Goal: Find specific page/section: Find specific page/section

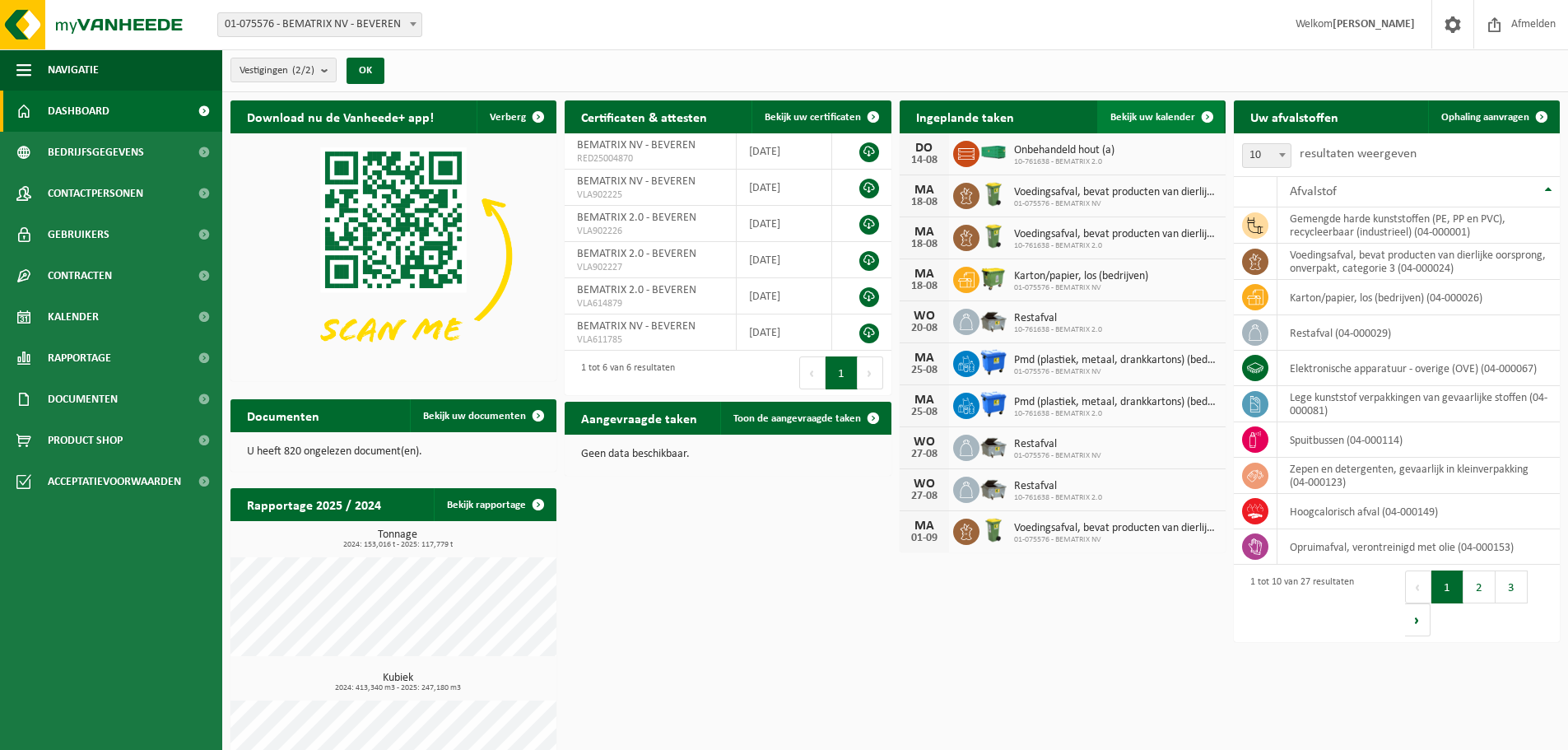
click at [1169, 108] on link "Bekijk uw kalender" at bounding box center [1160, 117] width 127 height 33
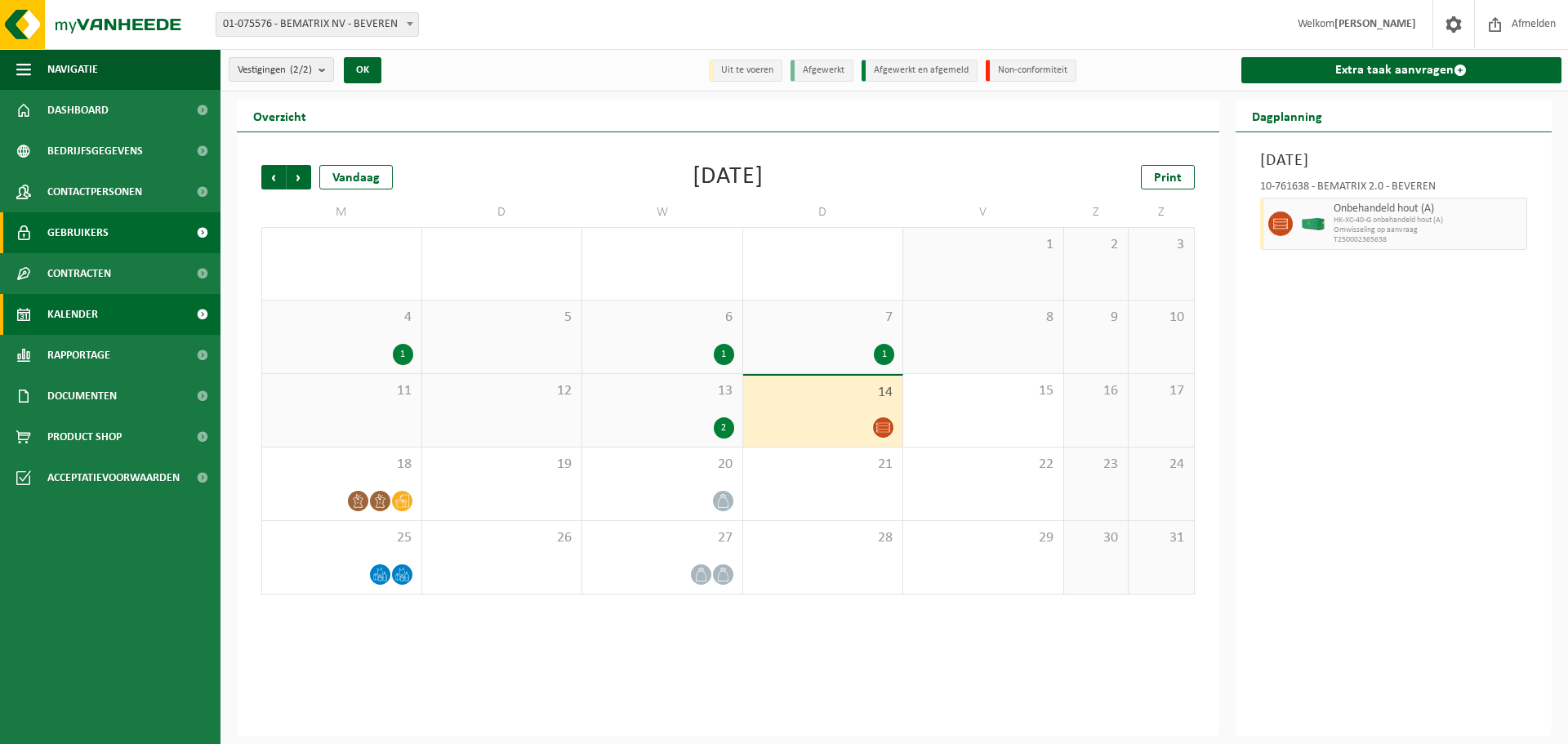
click at [83, 238] on span "Gebruikers" at bounding box center [78, 232] width 61 height 41
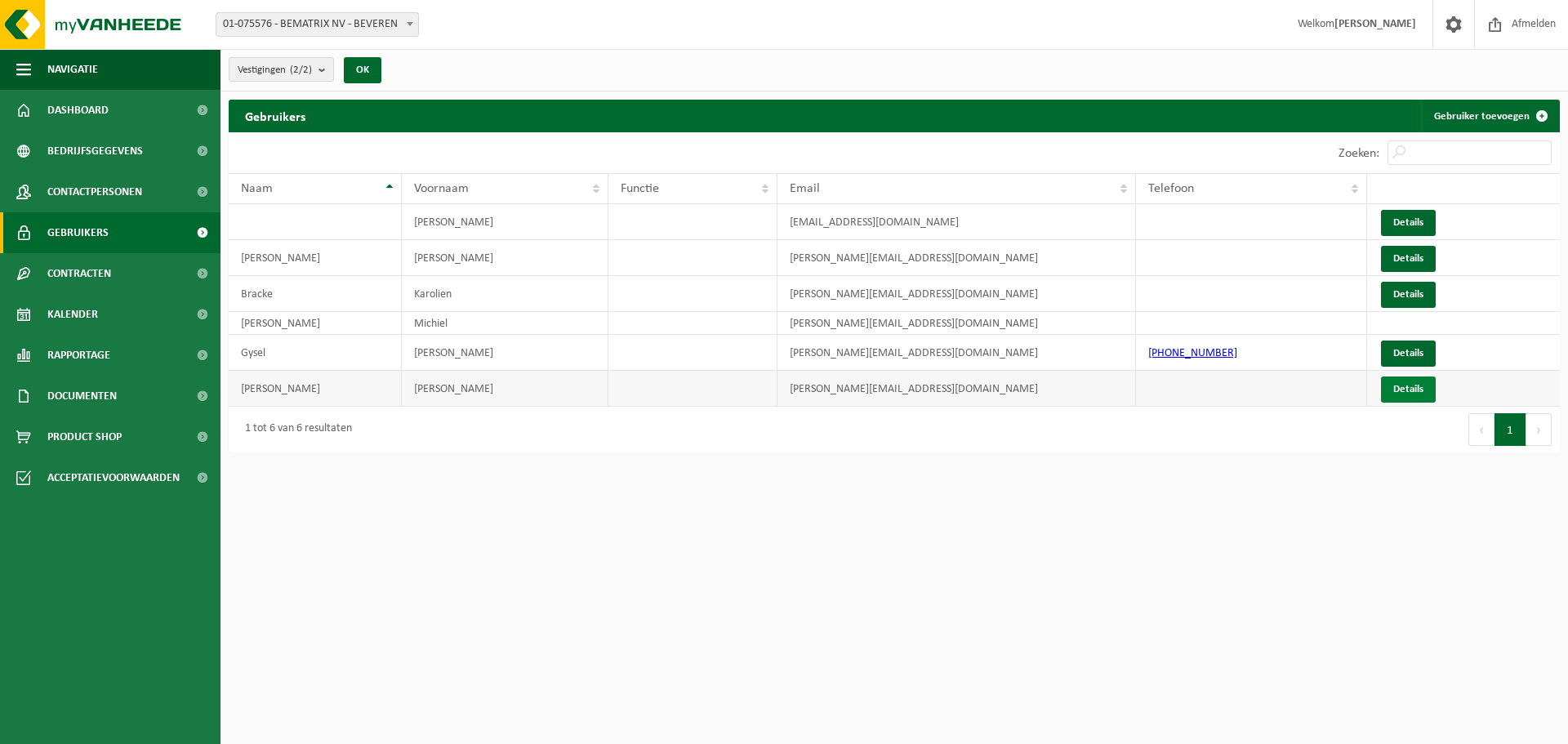
click at [1427, 384] on link "Details" at bounding box center [1408, 389] width 55 height 26
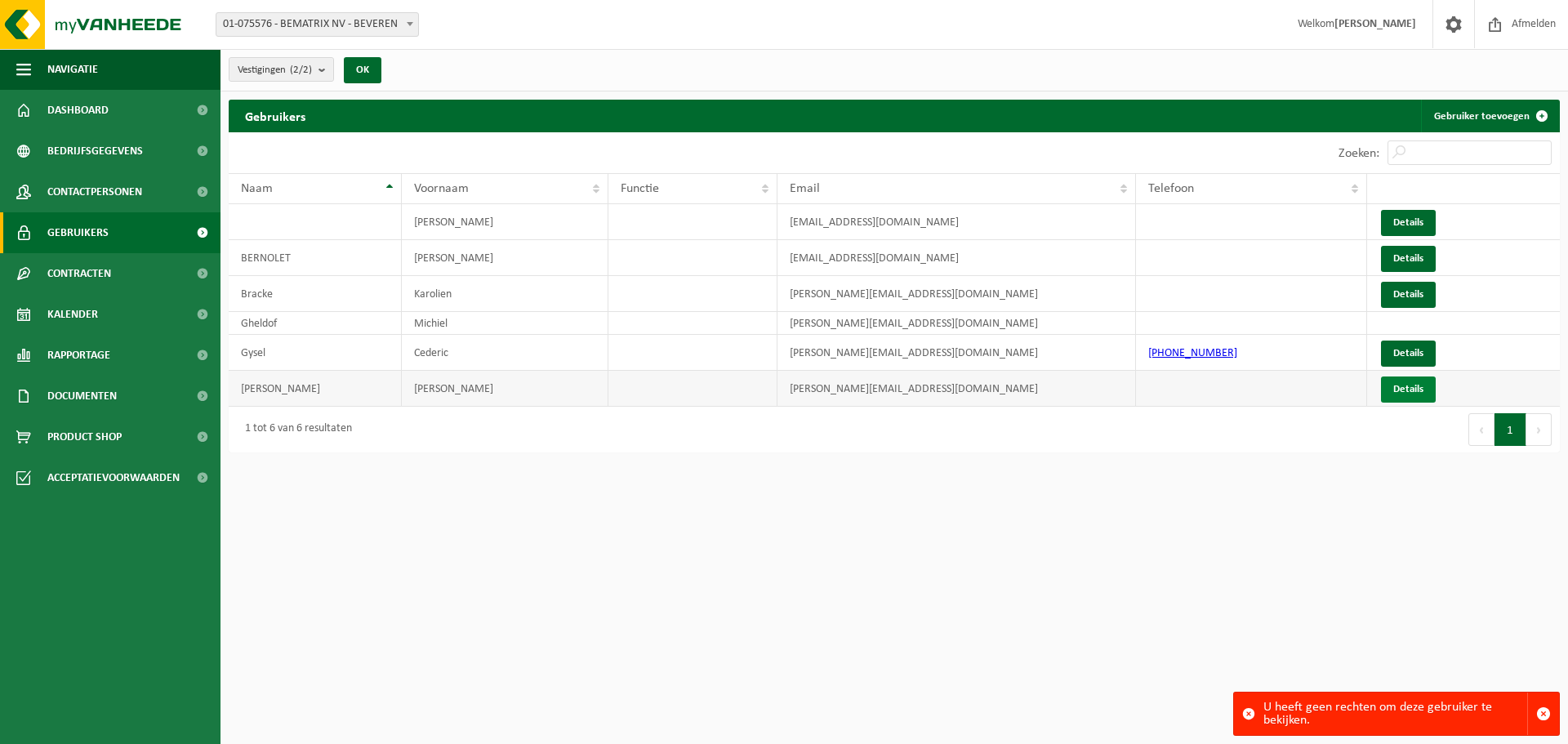
click at [1397, 390] on link "Details" at bounding box center [1408, 389] width 55 height 26
click at [1410, 375] on td "Details" at bounding box center [1463, 388] width 193 height 36
click at [1408, 382] on link "Details" at bounding box center [1408, 389] width 55 height 26
click at [1541, 715] on span "button" at bounding box center [1543, 713] width 14 height 14
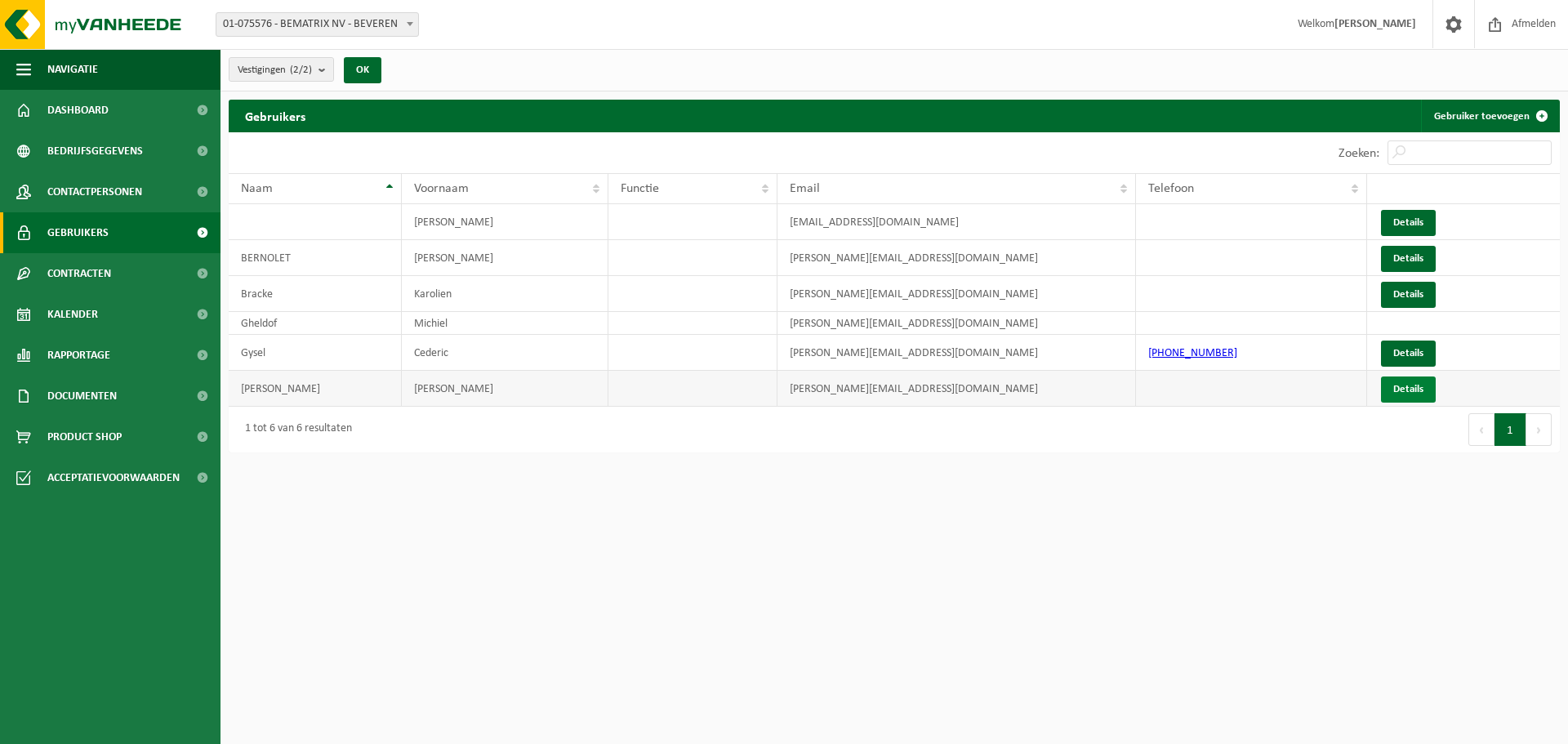
click at [1395, 379] on link "Details" at bounding box center [1408, 389] width 55 height 26
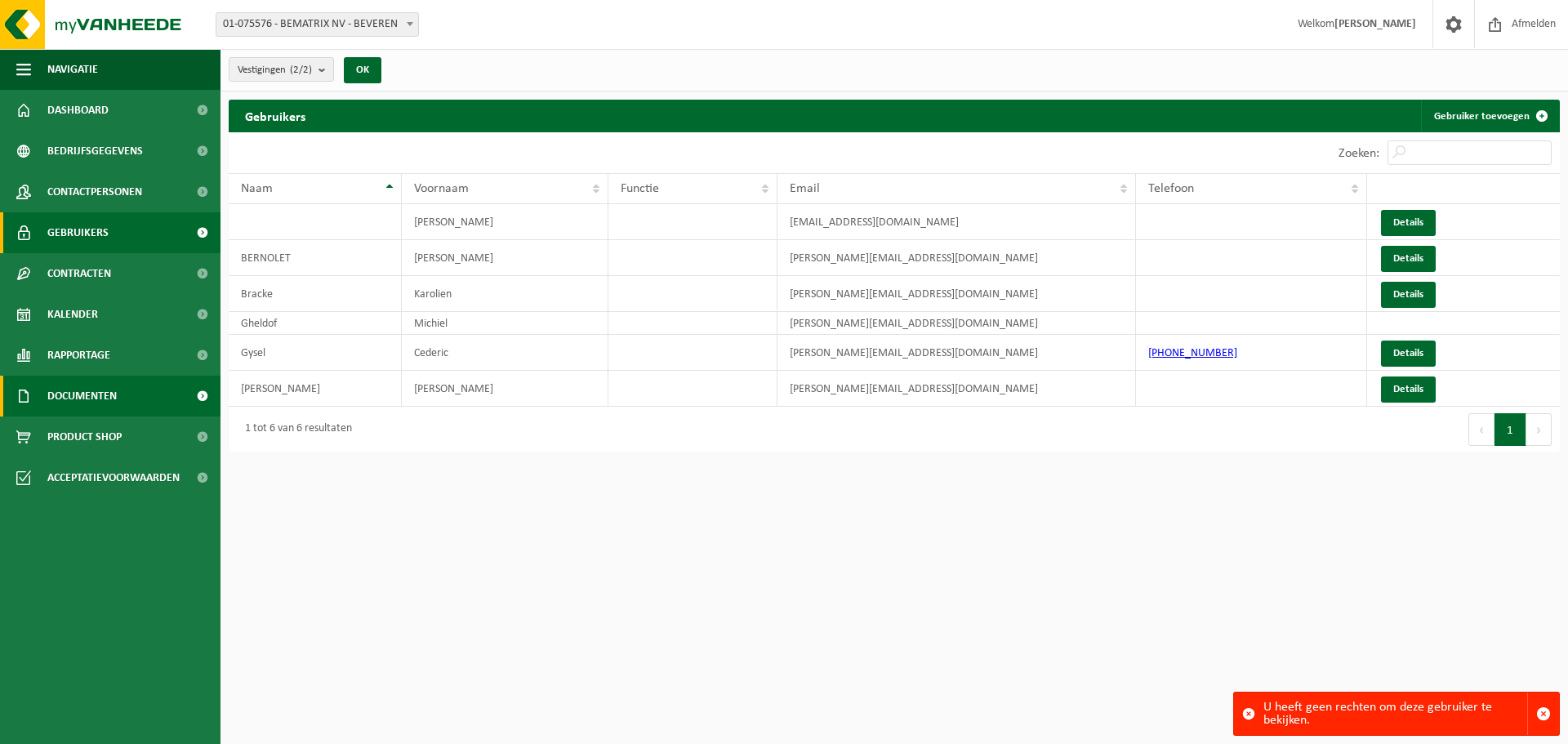
click at [100, 391] on span "Documenten" at bounding box center [82, 396] width 69 height 41
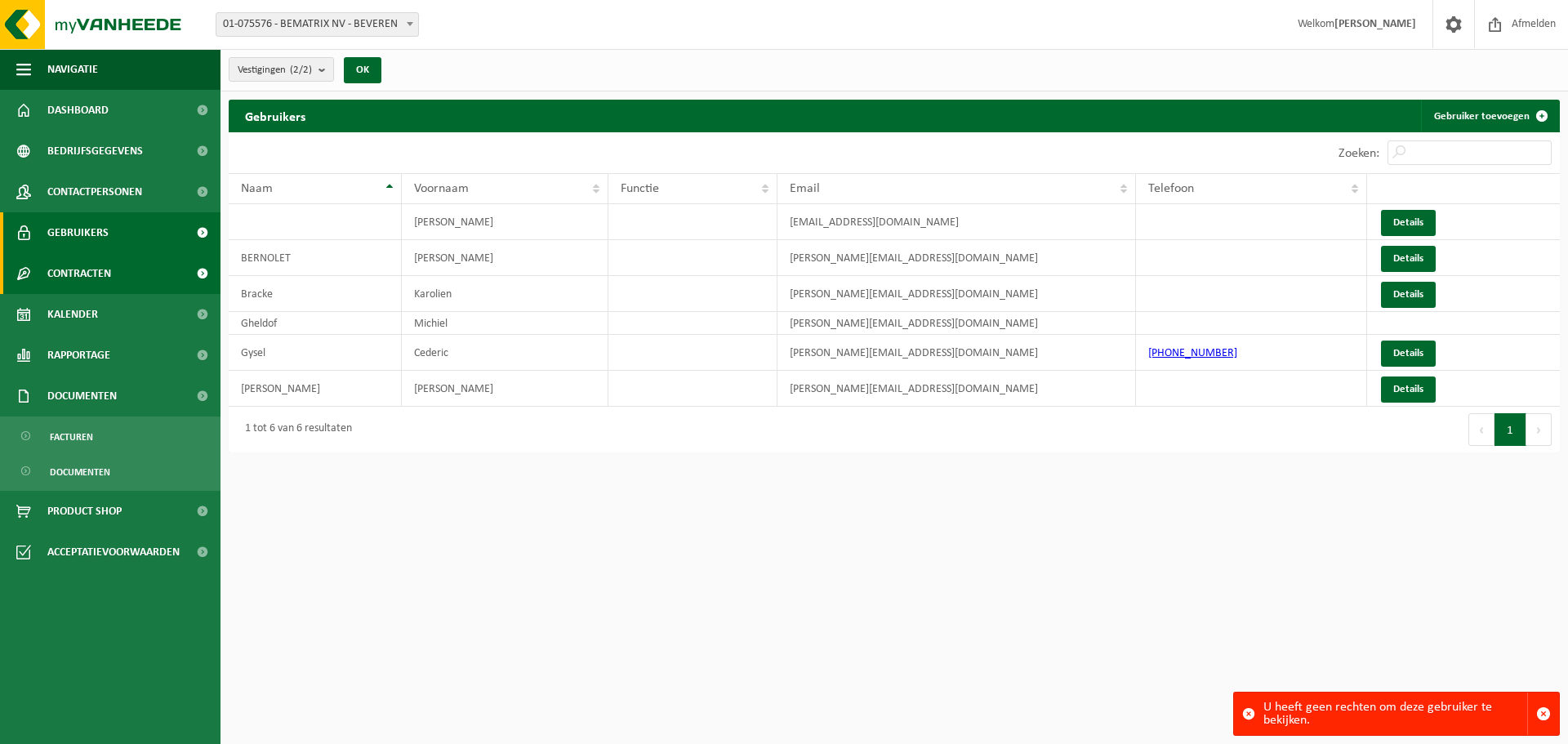
click at [109, 265] on span "Contracten" at bounding box center [79, 274] width 63 height 41
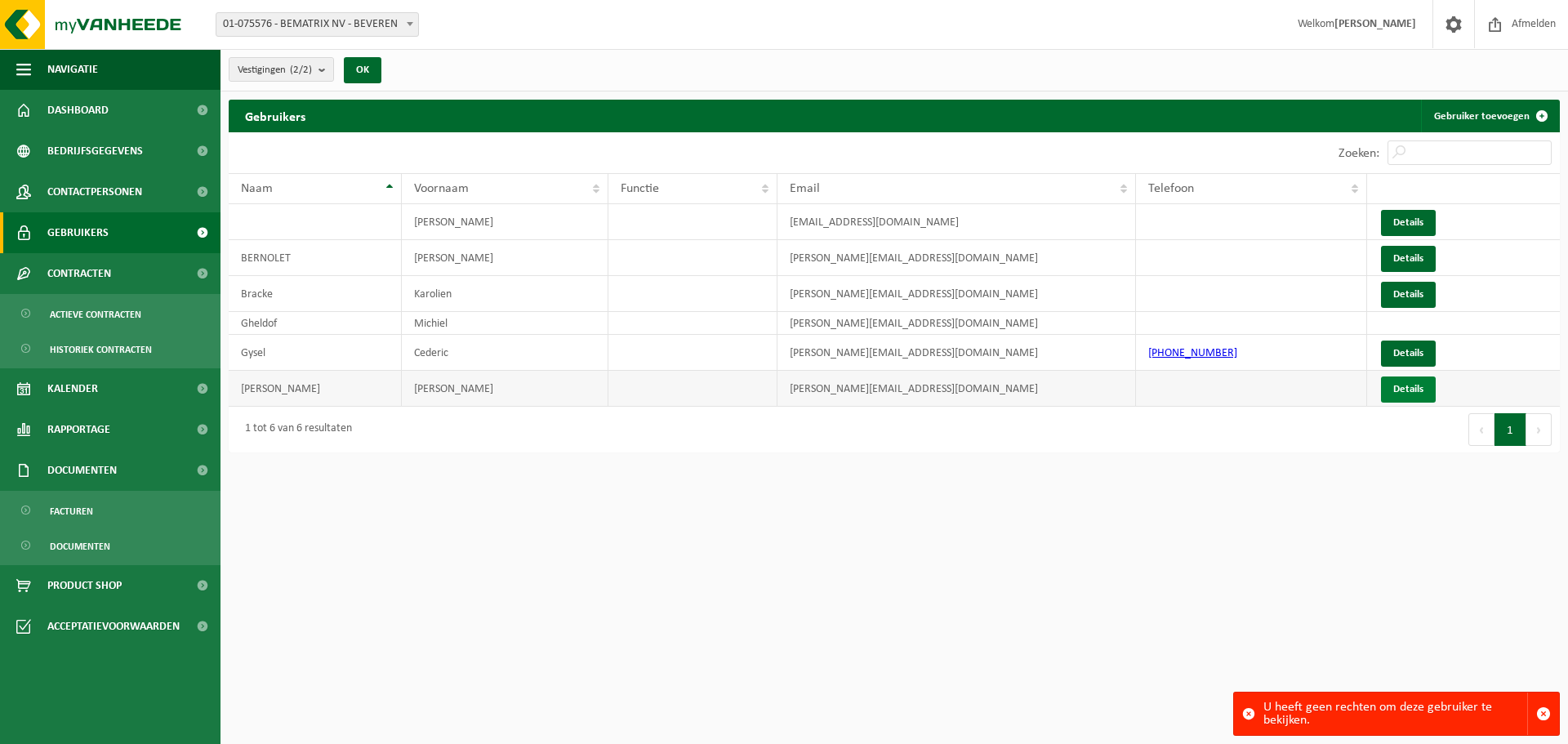
click at [1421, 383] on link "Details" at bounding box center [1408, 389] width 55 height 26
